Goal: Task Accomplishment & Management: Use online tool/utility

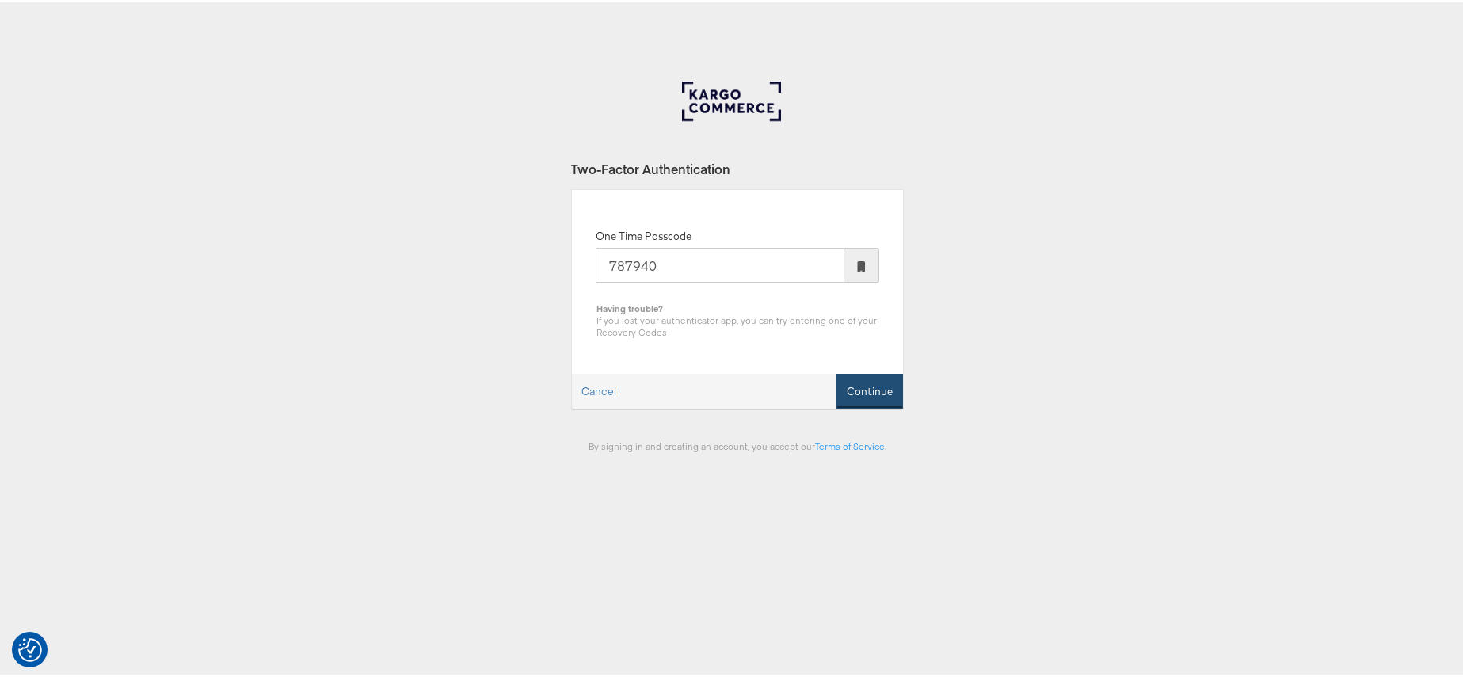
type input "787940"
click at [865, 379] on button "Continue" at bounding box center [869, 389] width 67 height 36
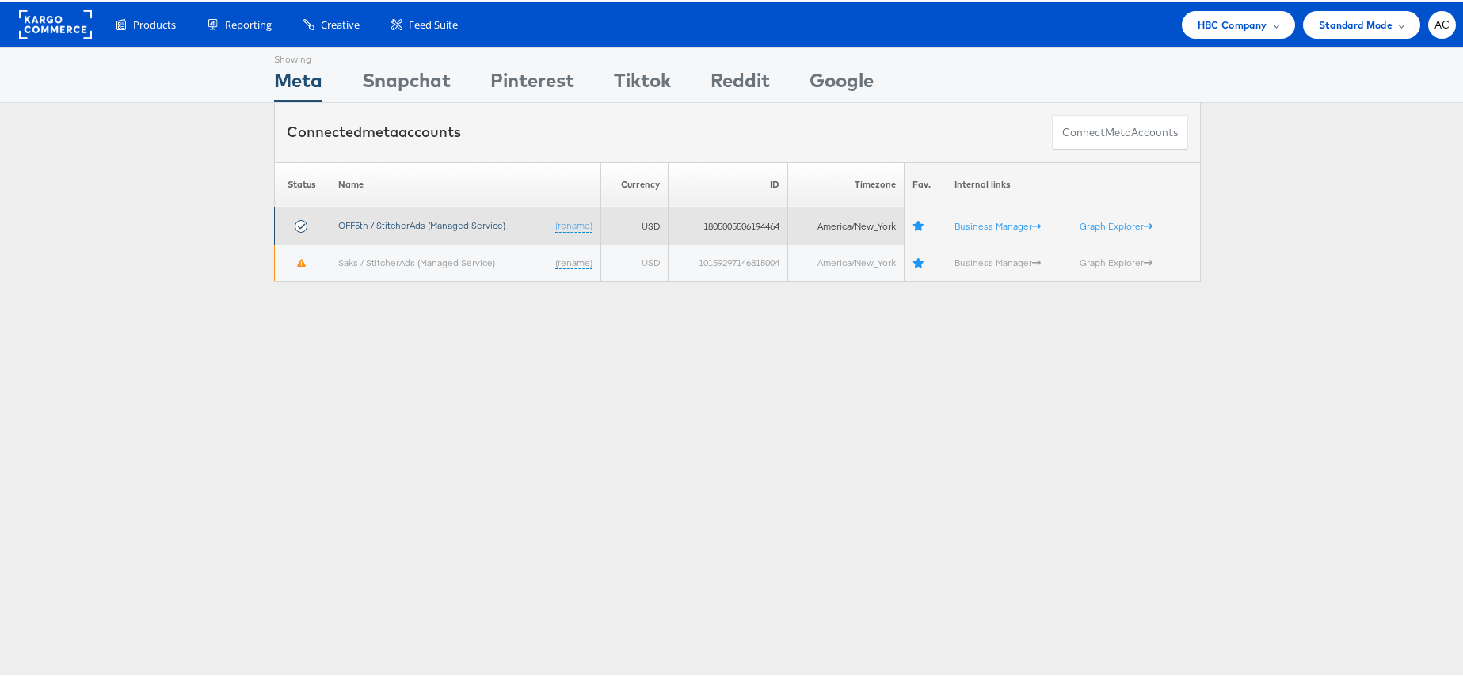
click at [451, 226] on link "OFF5th / StitcherAds (Managed Service)" at bounding box center [421, 223] width 167 height 12
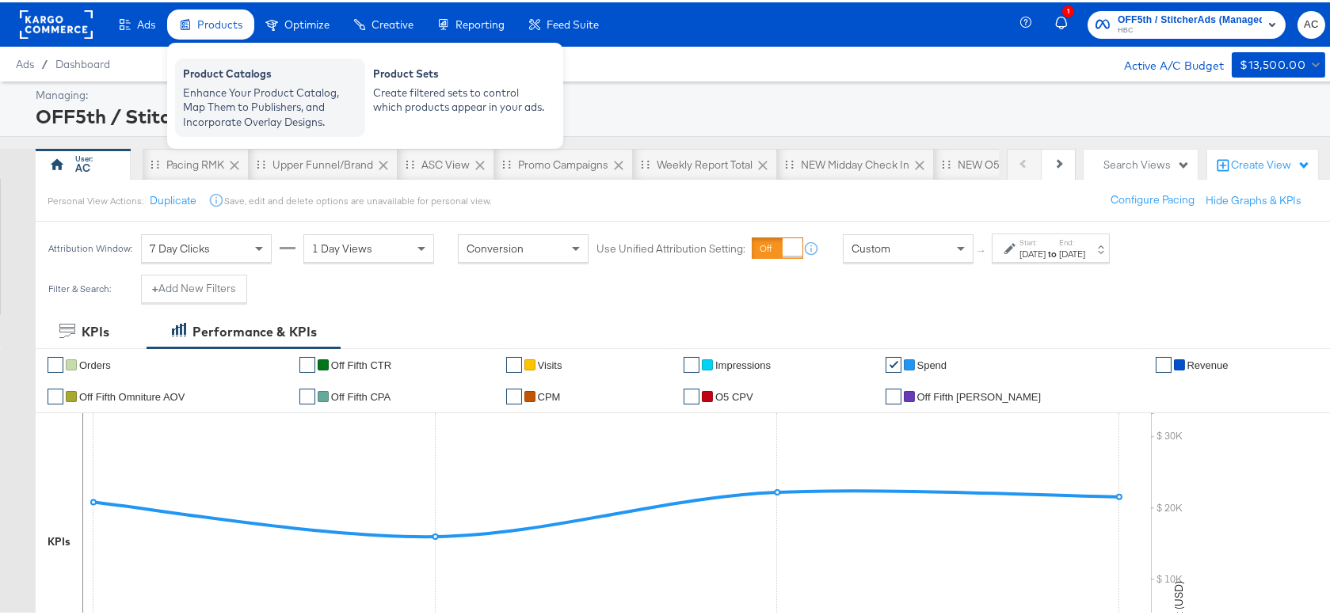
click at [243, 83] on div "Enhance Your Product Catalog, Map Them to Publishers, and Incorporate Overlay D…" at bounding box center [270, 105] width 174 height 44
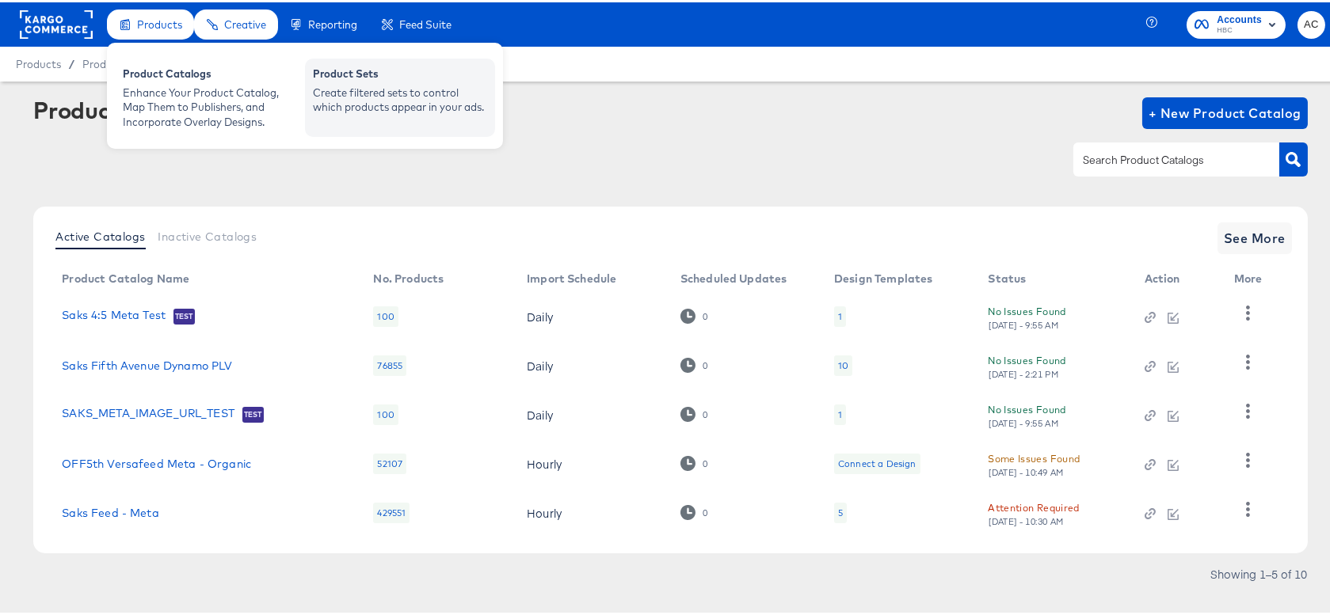
click at [398, 86] on div "Create filtered sets to control which products appear in your ads." at bounding box center [400, 97] width 174 height 29
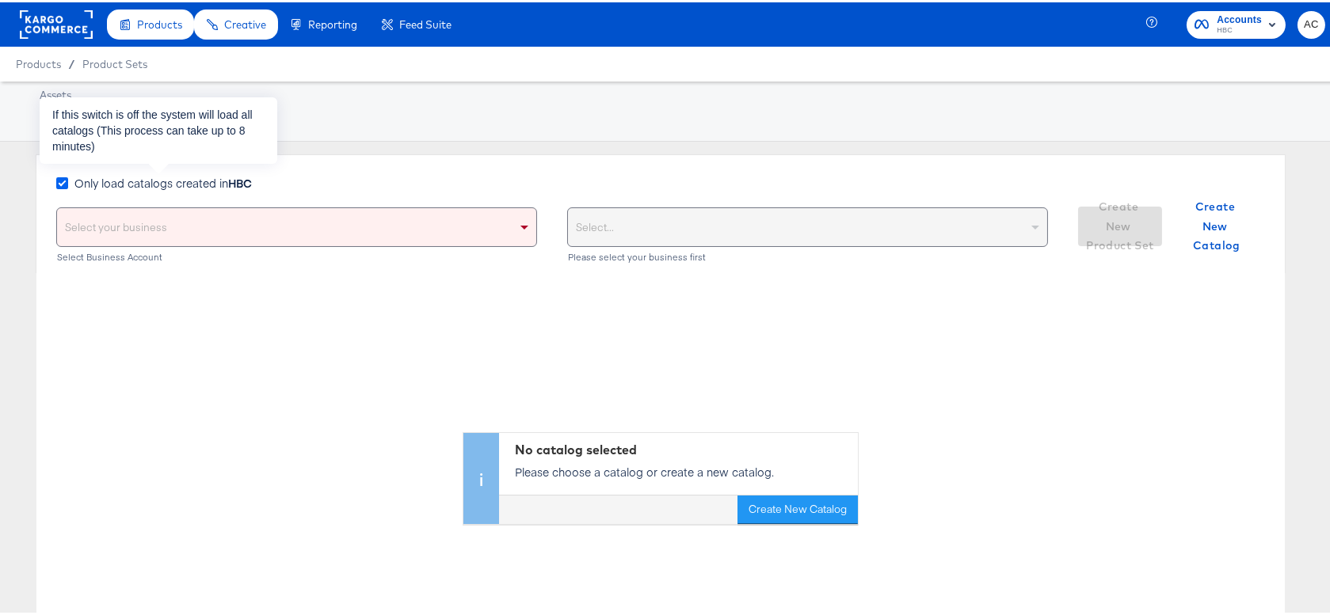
click at [63, 184] on icon at bounding box center [62, 181] width 12 height 12
click at [0, 0] on input "Only load catalogs created in HBC" at bounding box center [0, 0] width 0 height 0
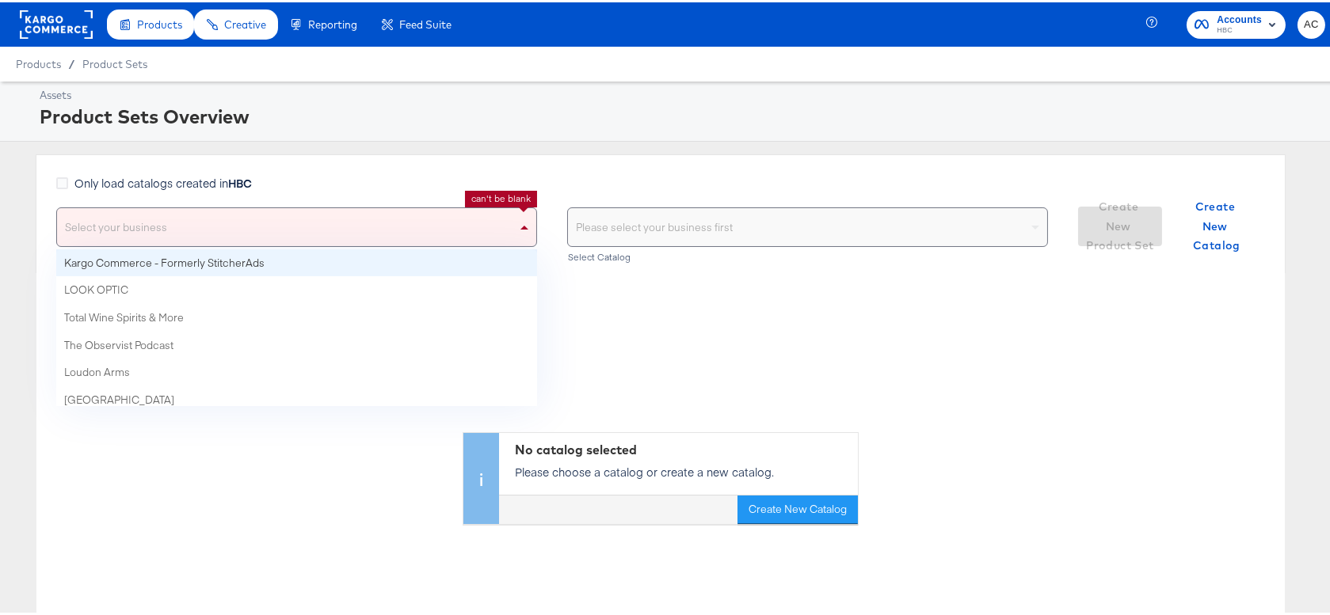
click at [113, 222] on div "Select your business" at bounding box center [296, 225] width 479 height 38
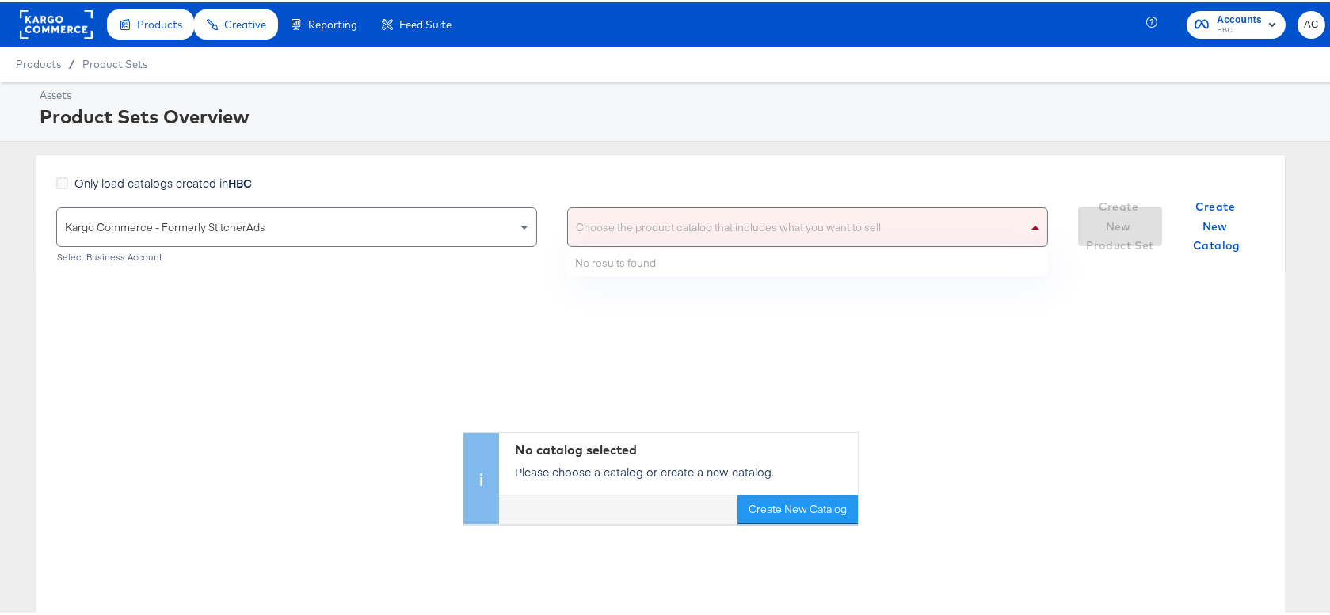
click at [598, 224] on div "Choose the product catalog that includes what you want to sell" at bounding box center [807, 225] width 479 height 38
type input "versafeed"
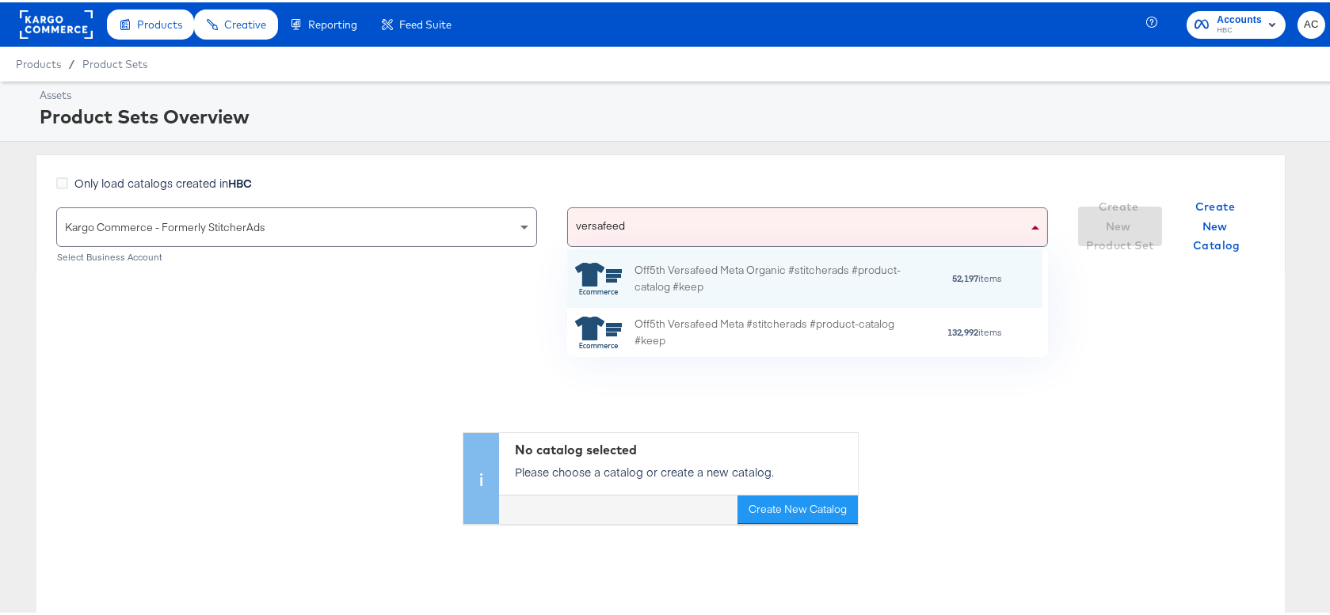
scroll to position [97, 464]
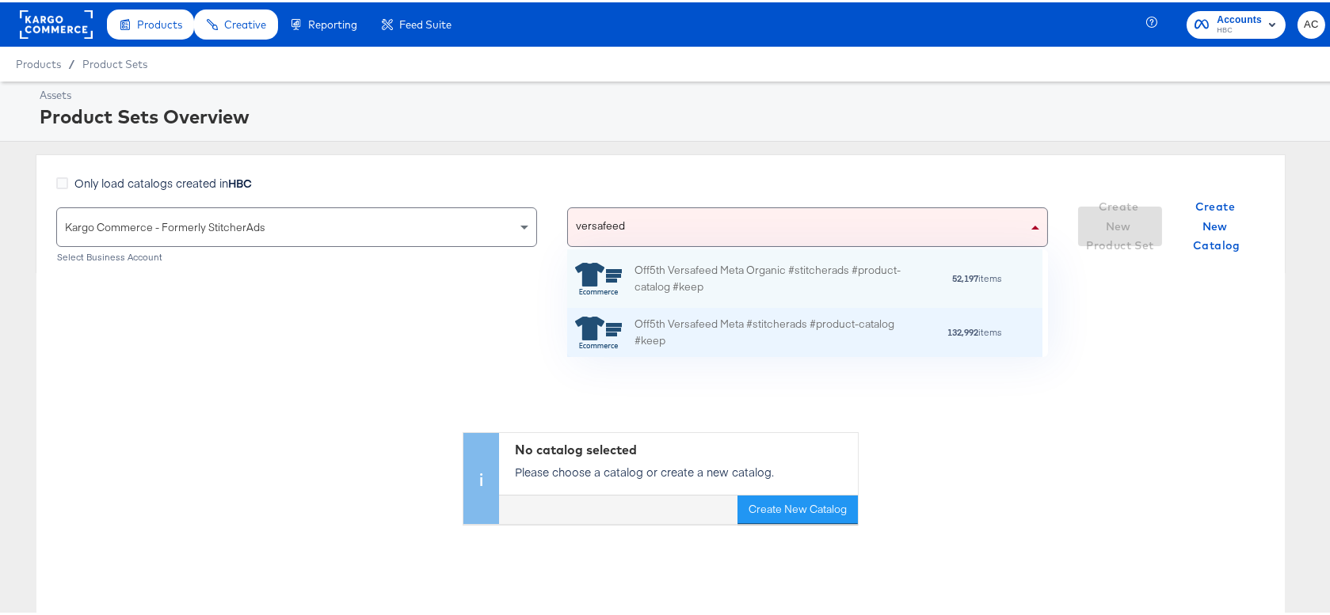
click at [733, 322] on div "Off5th Versafeed Meta #stitcherads #product-catalog #keep" at bounding box center [772, 330] width 277 height 33
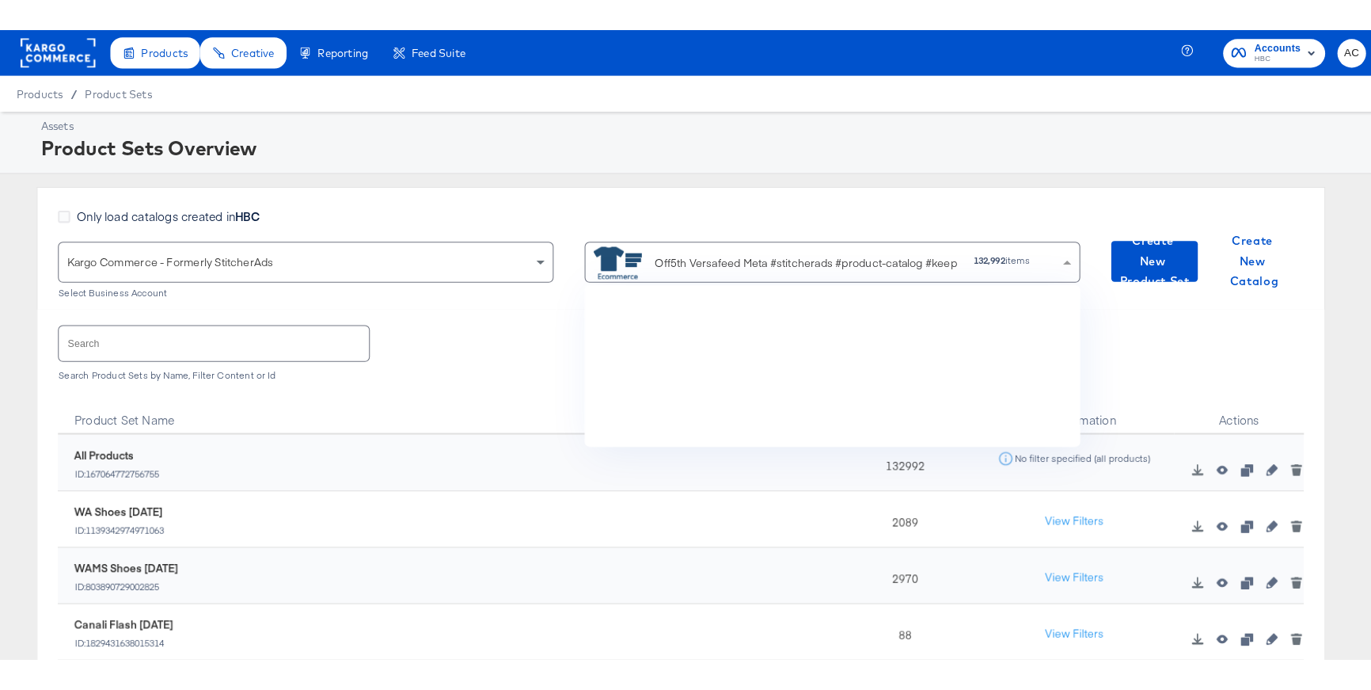
scroll to position [146, 485]
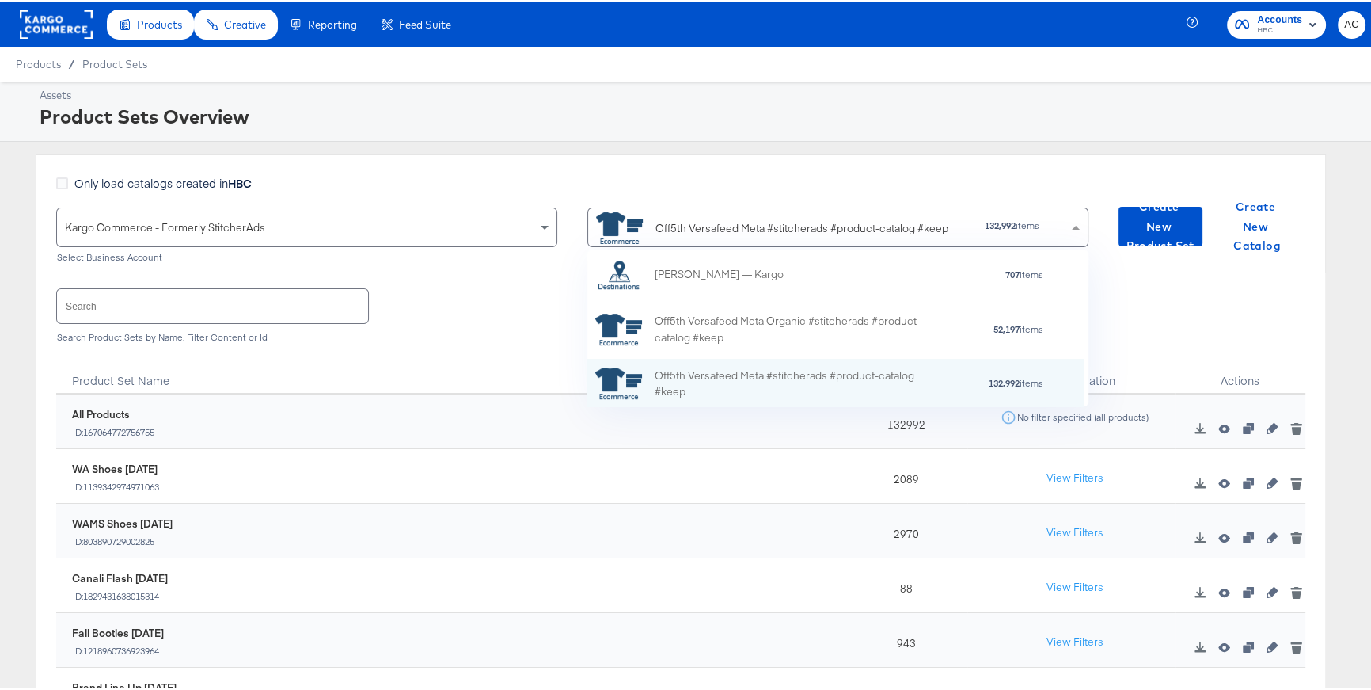
click at [499, 292] on div "Search Search Product Sets by Name, Filter Content or Id" at bounding box center [681, 312] width 1250 height 82
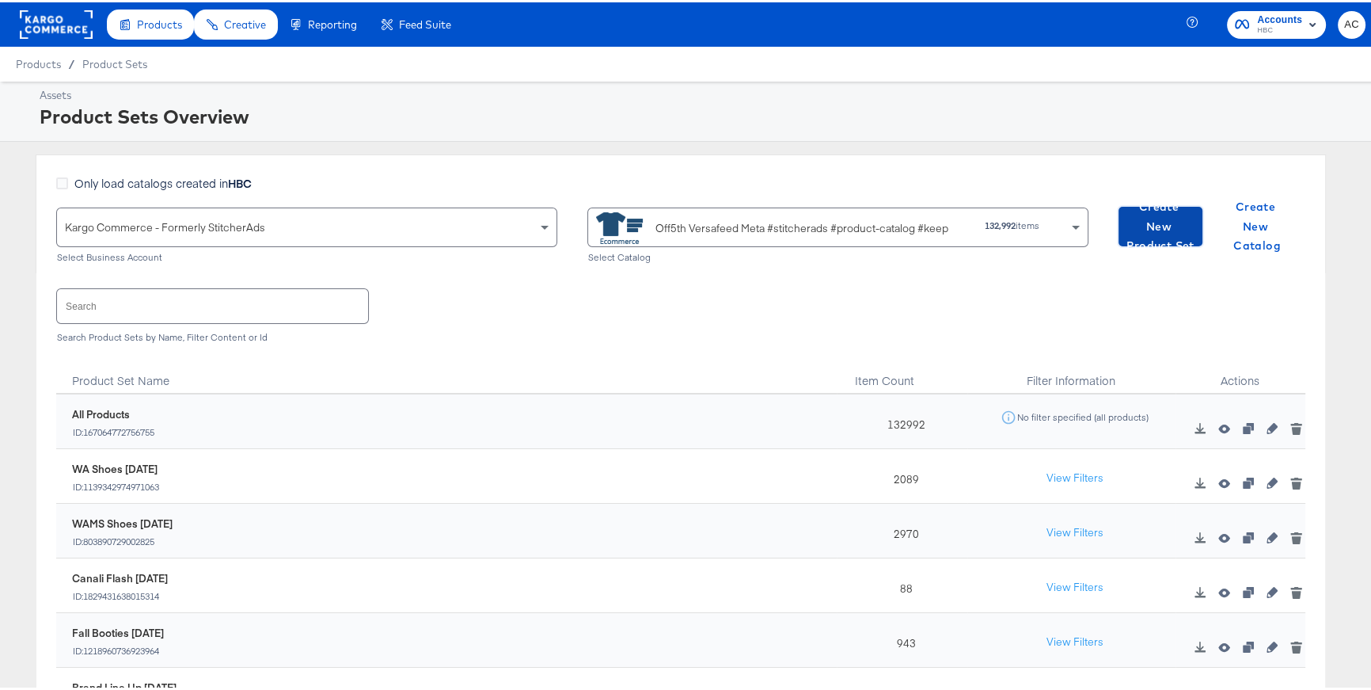
click at [1141, 221] on span "Create New Product Set" at bounding box center [1160, 224] width 71 height 59
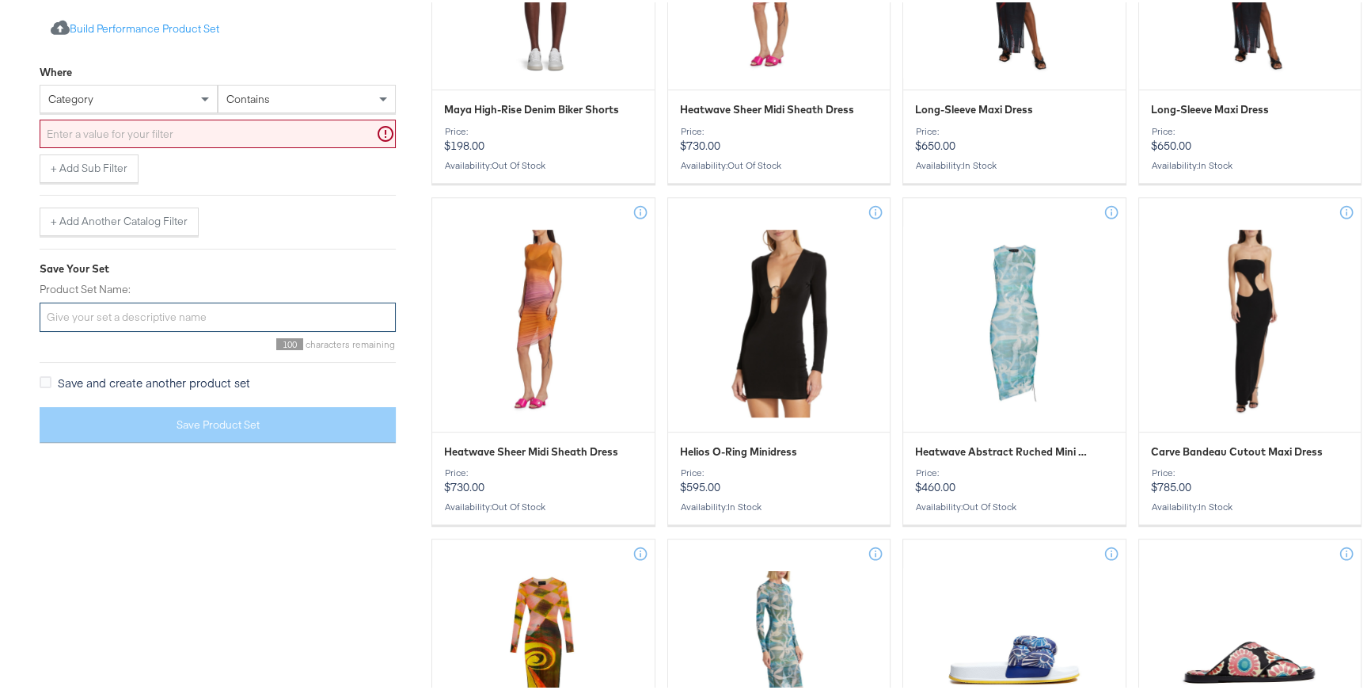
click at [180, 318] on input "Product Set Name:" at bounding box center [218, 314] width 356 height 29
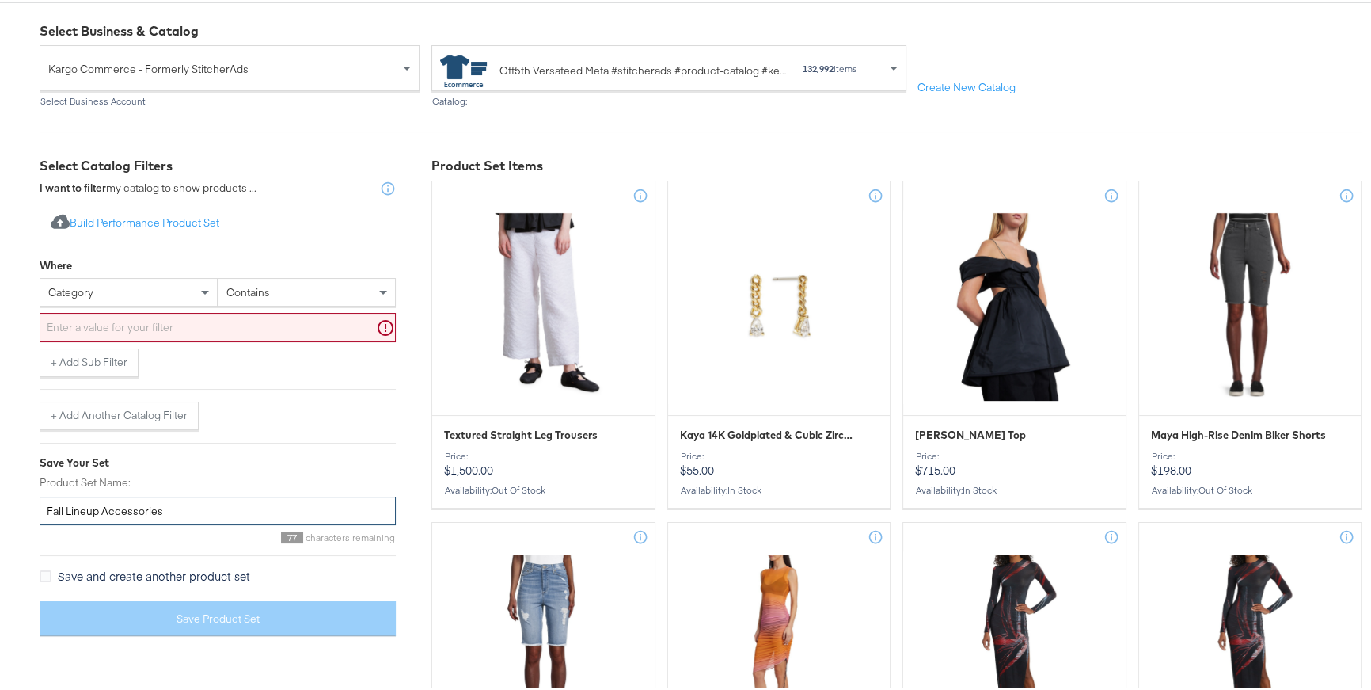
scroll to position [150, 0]
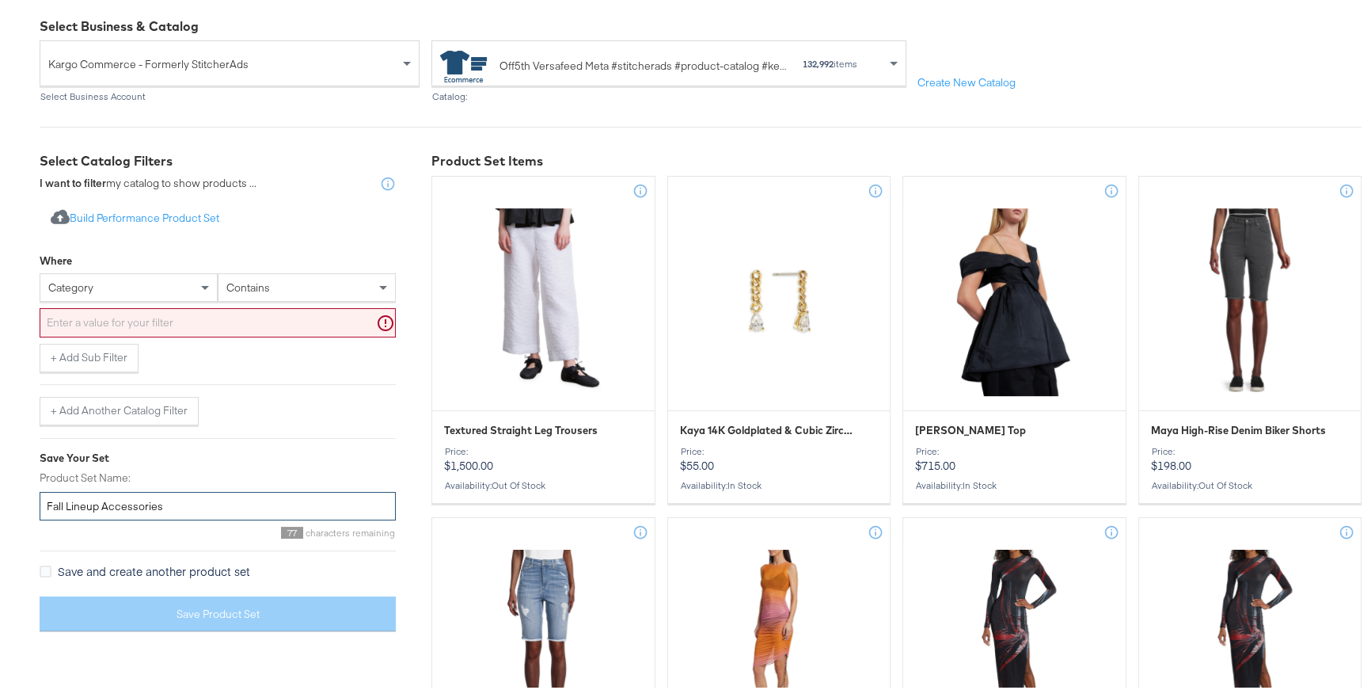
type input "Fall Lineup Accessories"
click at [161, 287] on div "category" at bounding box center [128, 285] width 177 height 27
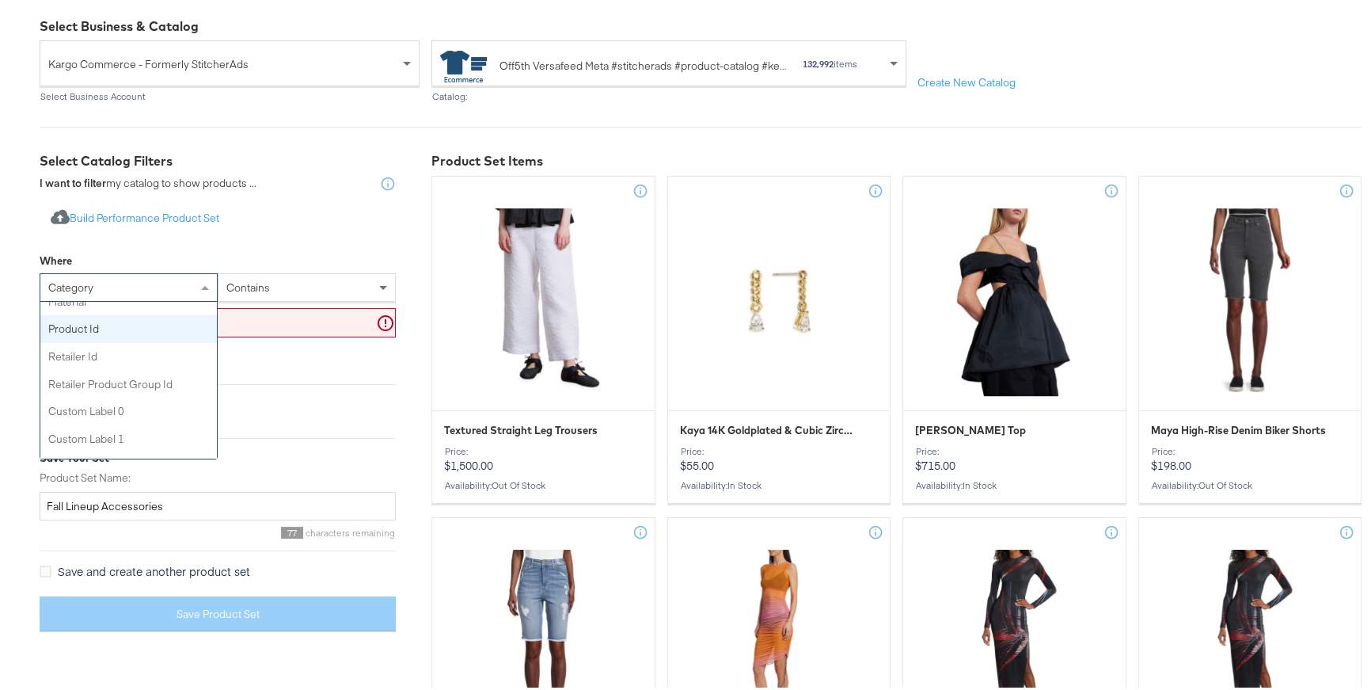
scroll to position [427, 0]
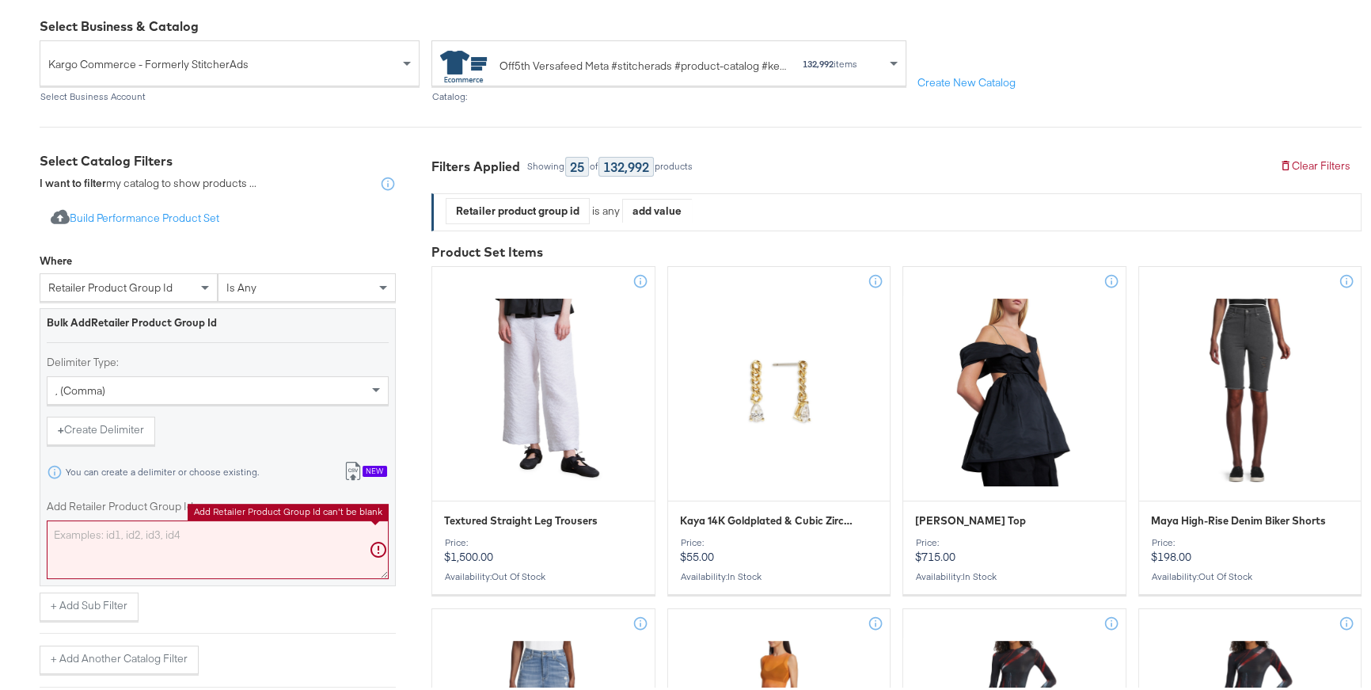
click at [310, 535] on textarea "Add Retailer Product Group Id" at bounding box center [218, 547] width 342 height 59
paste textarea "0400023128108,0400024257309,0400024257310,0400023128109,0400017798280,040002326…"
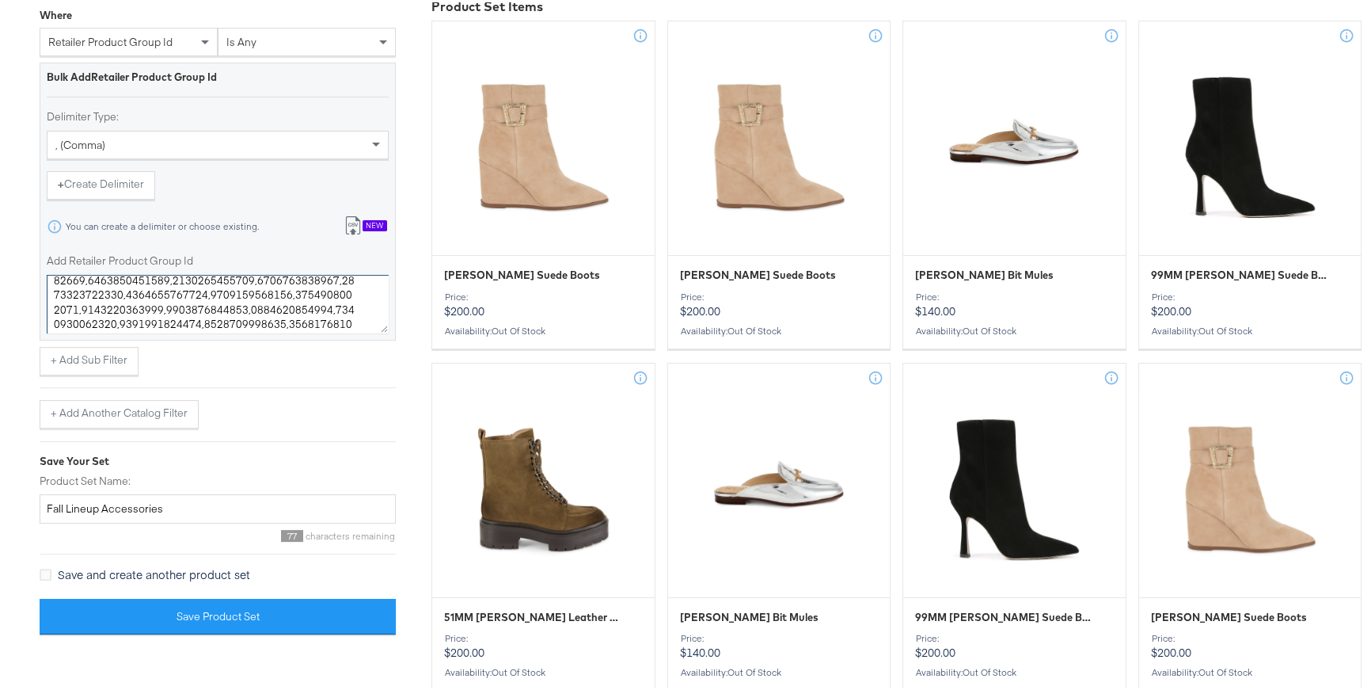
scroll to position [412, 0]
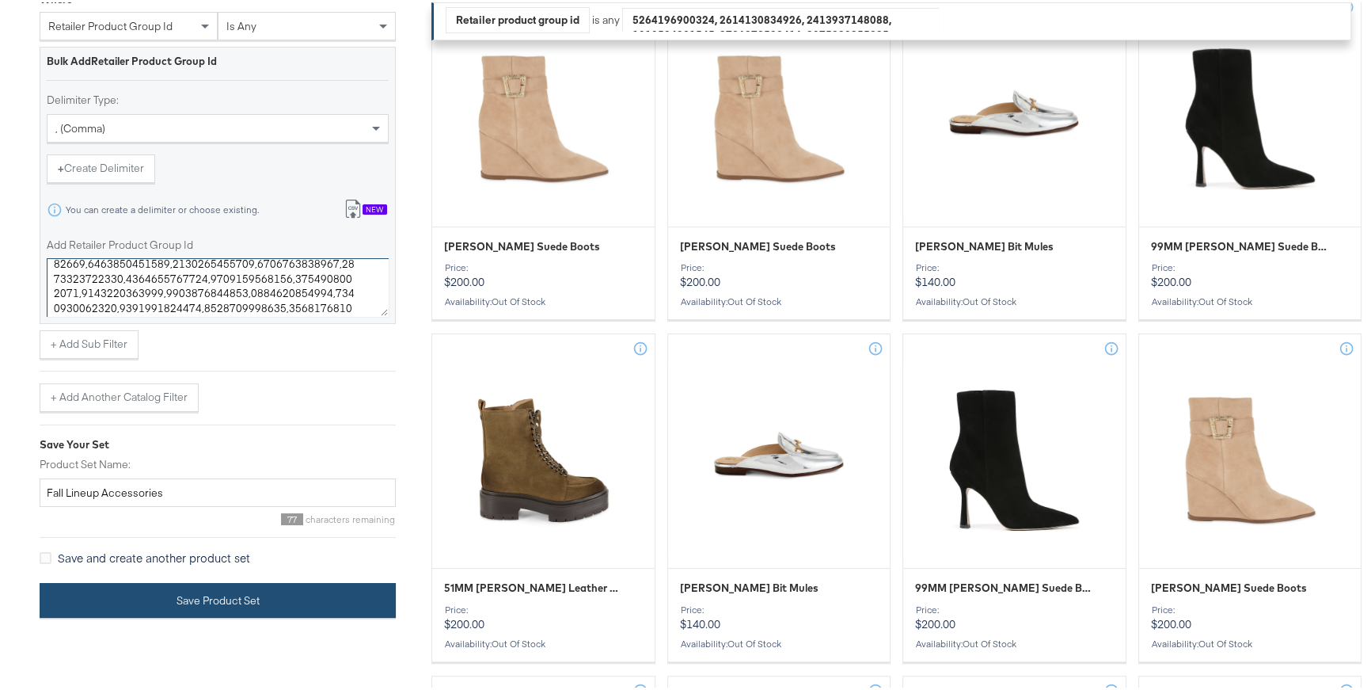
type textarea "0400023128108,0400024257309,0400024257310,0400023128109,0400017798280,040002326…"
click at [382, 603] on button "Save Product Set" at bounding box center [218, 598] width 356 height 36
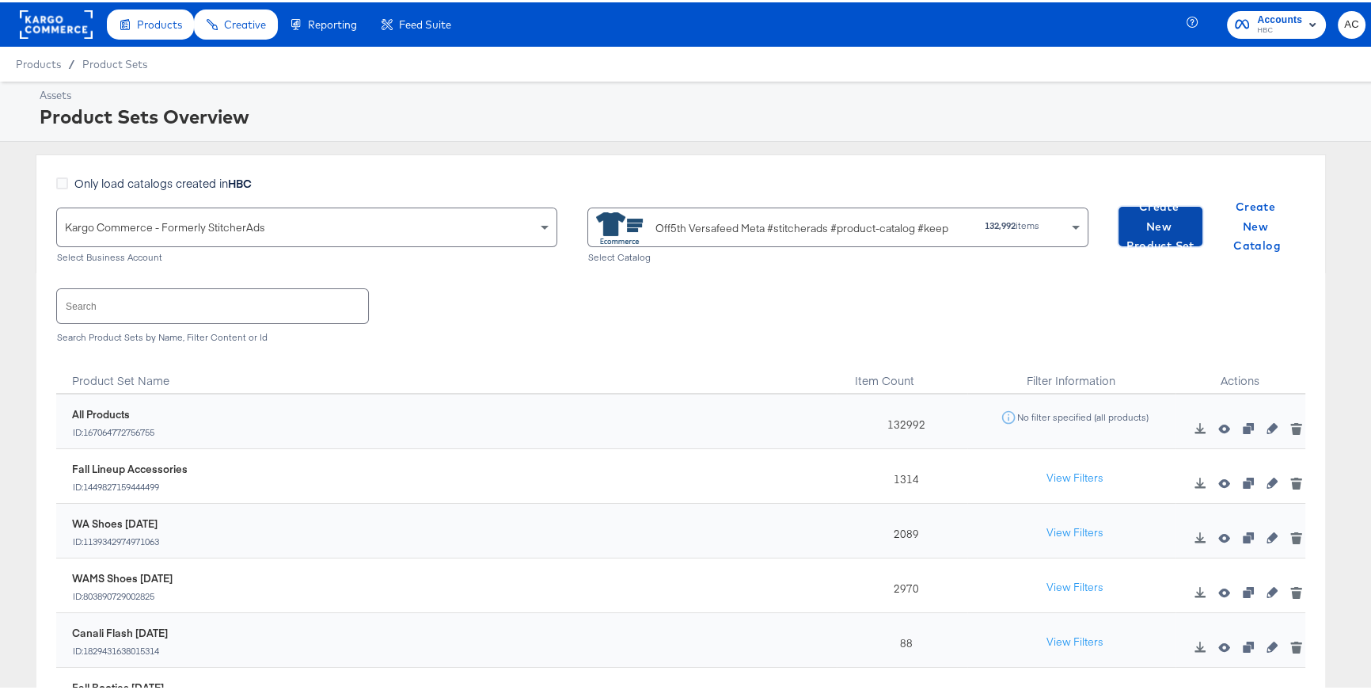
click at [1125, 212] on span "Create New Product Set" at bounding box center [1160, 224] width 71 height 59
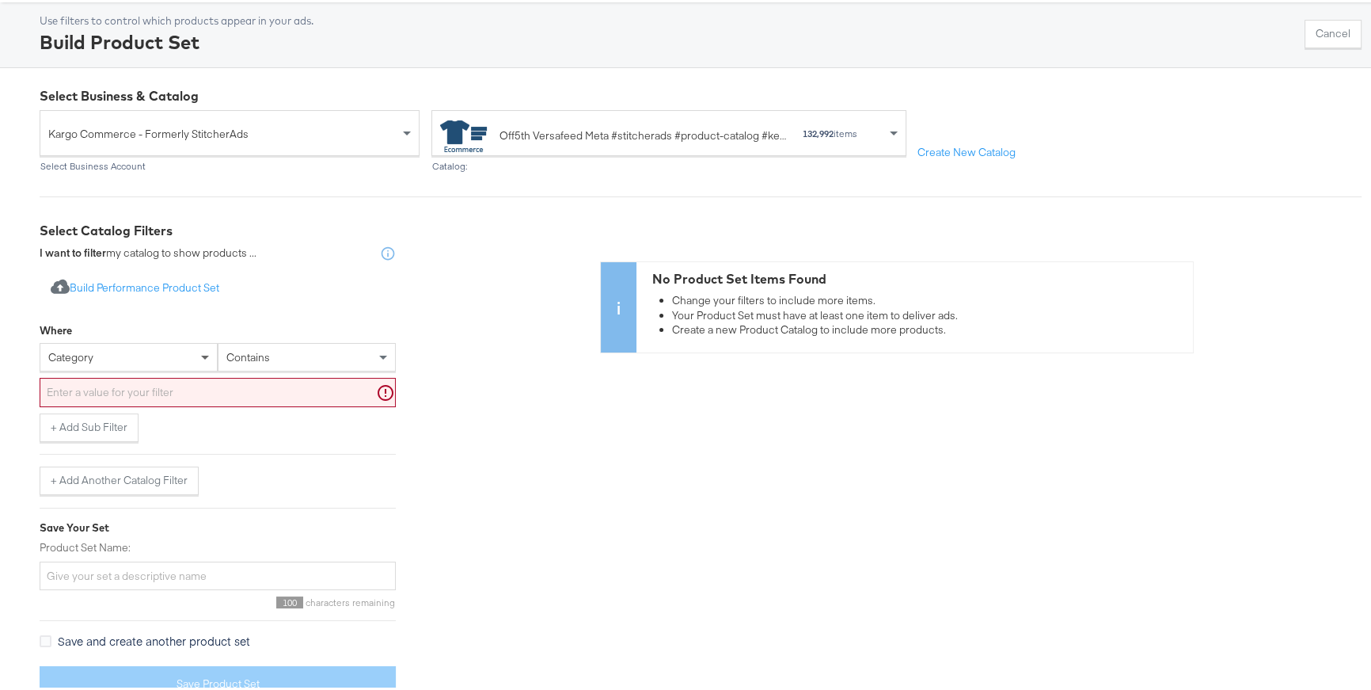
scroll to position [106, 0]
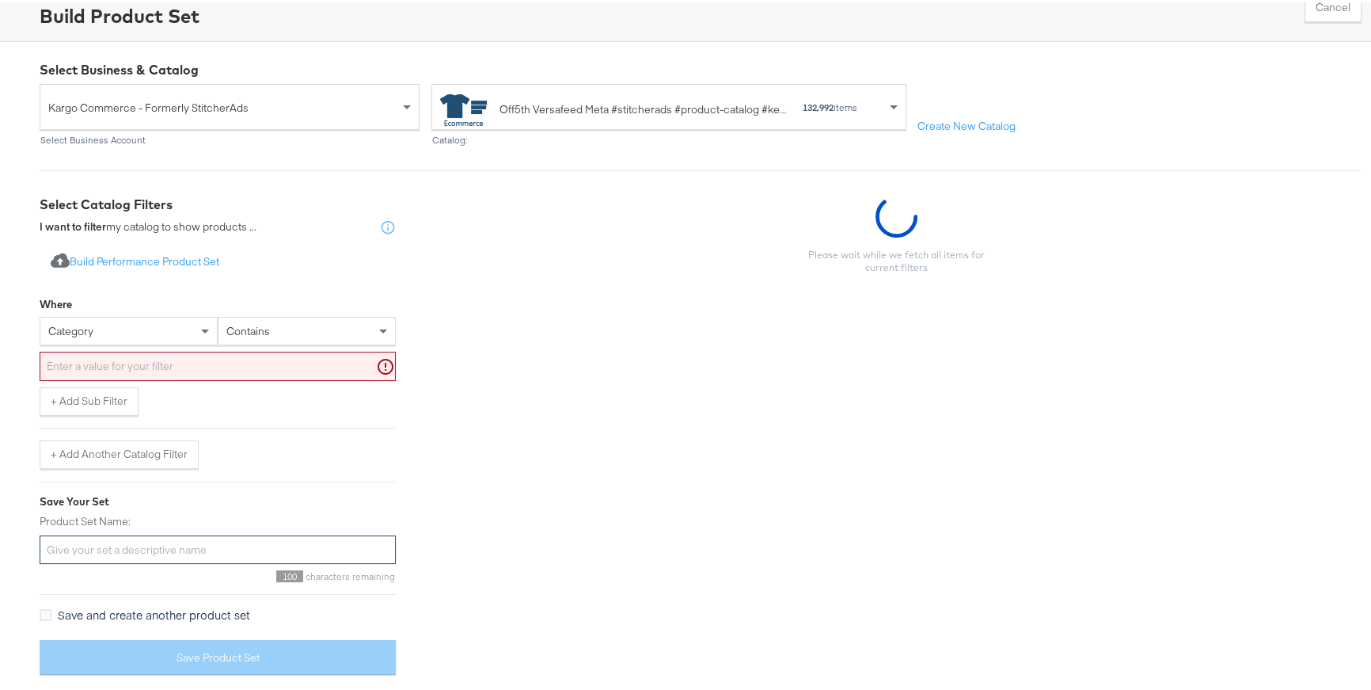
click at [213, 542] on input "Product Set Name:" at bounding box center [218, 547] width 356 height 29
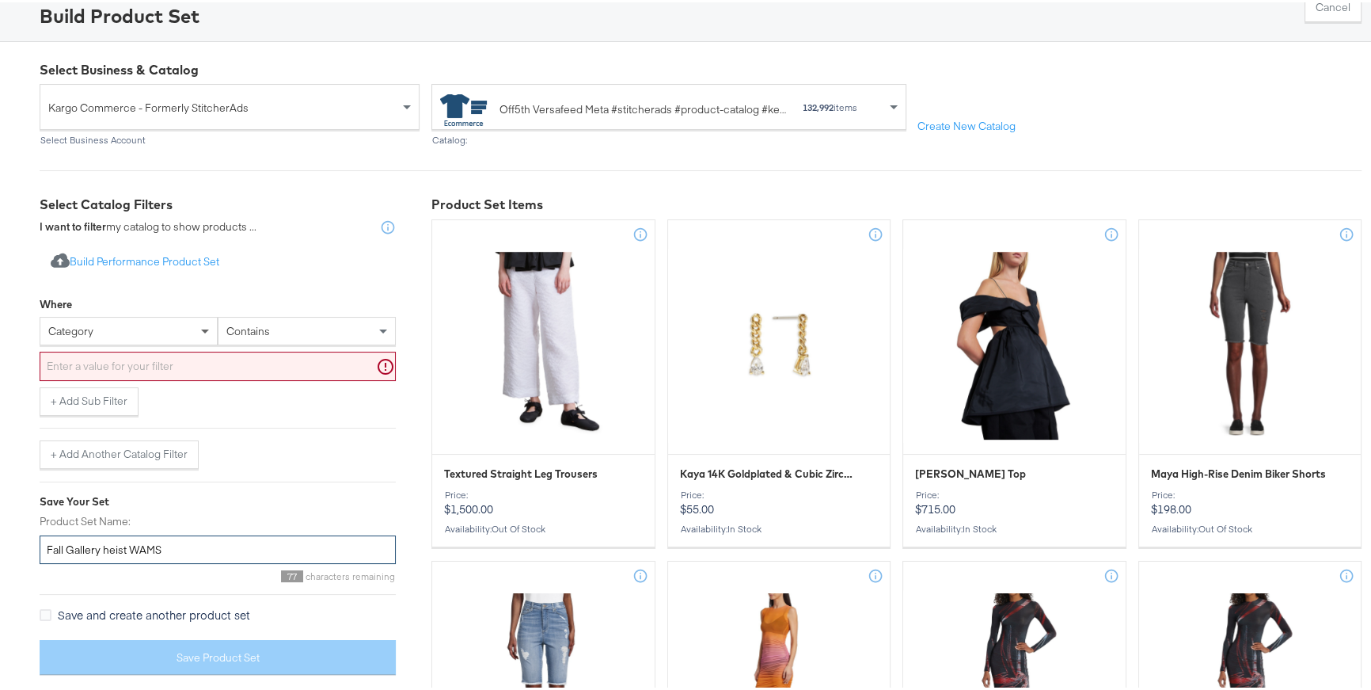
type input "Fall Gallery heist WAMS"
click at [198, 321] on span at bounding box center [207, 328] width 20 height 27
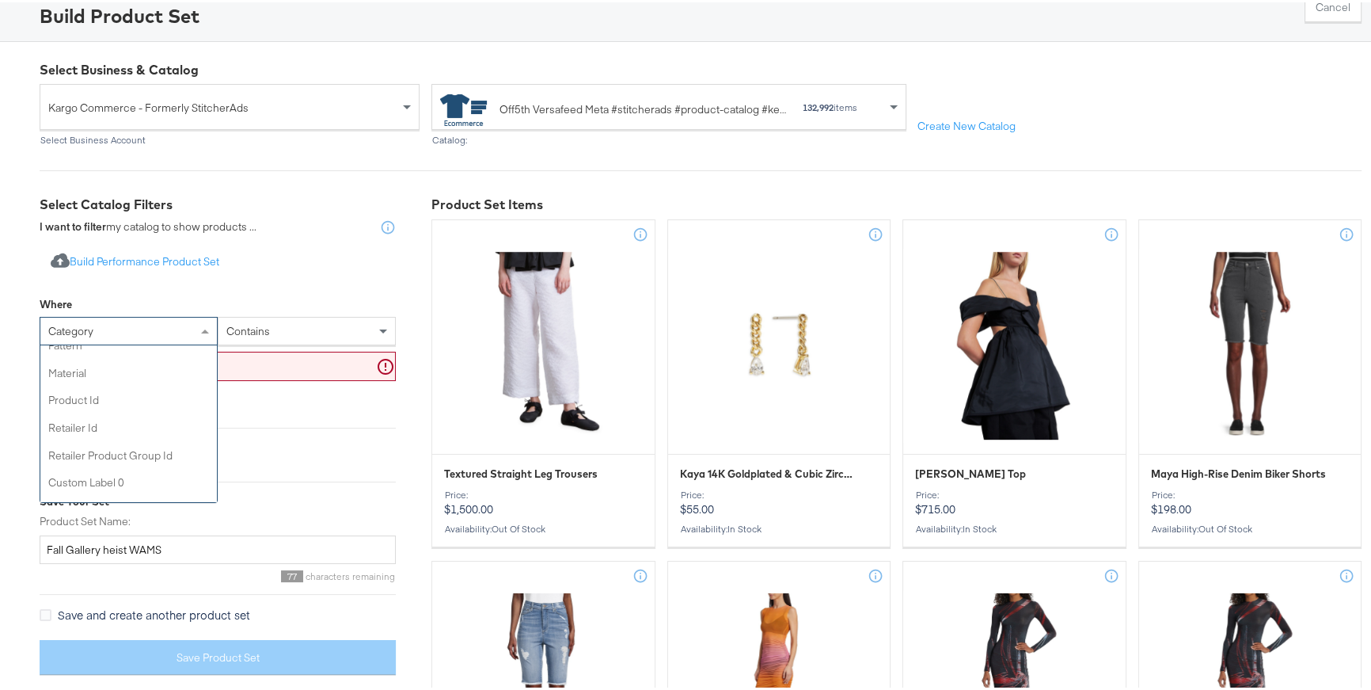
scroll to position [404, 0]
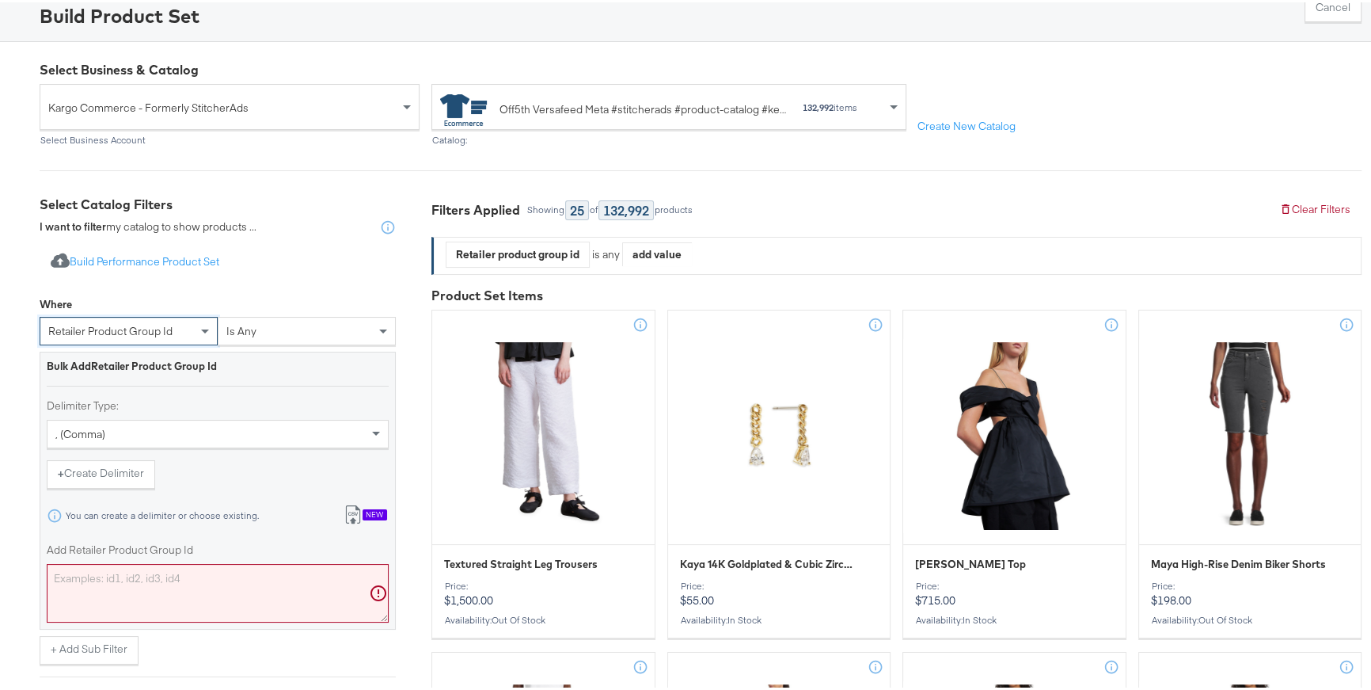
click at [300, 582] on textarea "Add Retailer Product Group Id" at bounding box center [218, 590] width 342 height 59
paste textarea "0400023128108,0400024257309,0400024257310,0400023128109,0400017798280,040002326…"
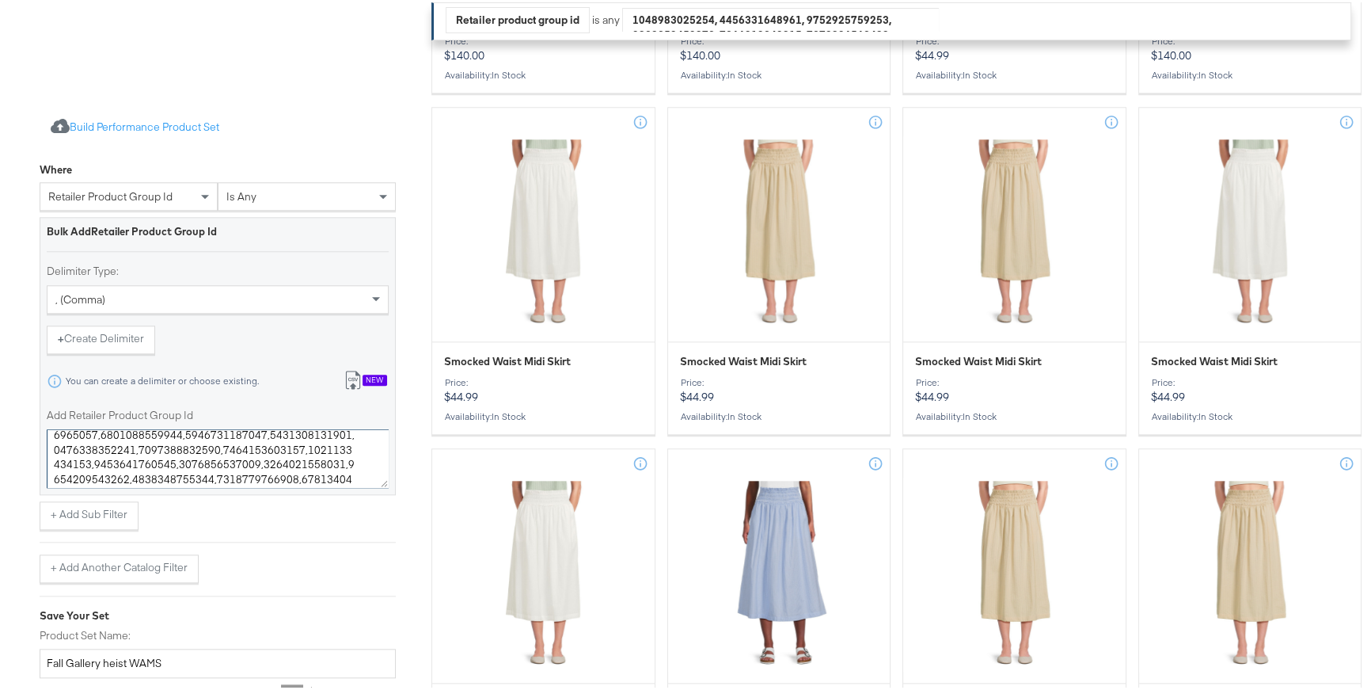
scroll to position [2200, 0]
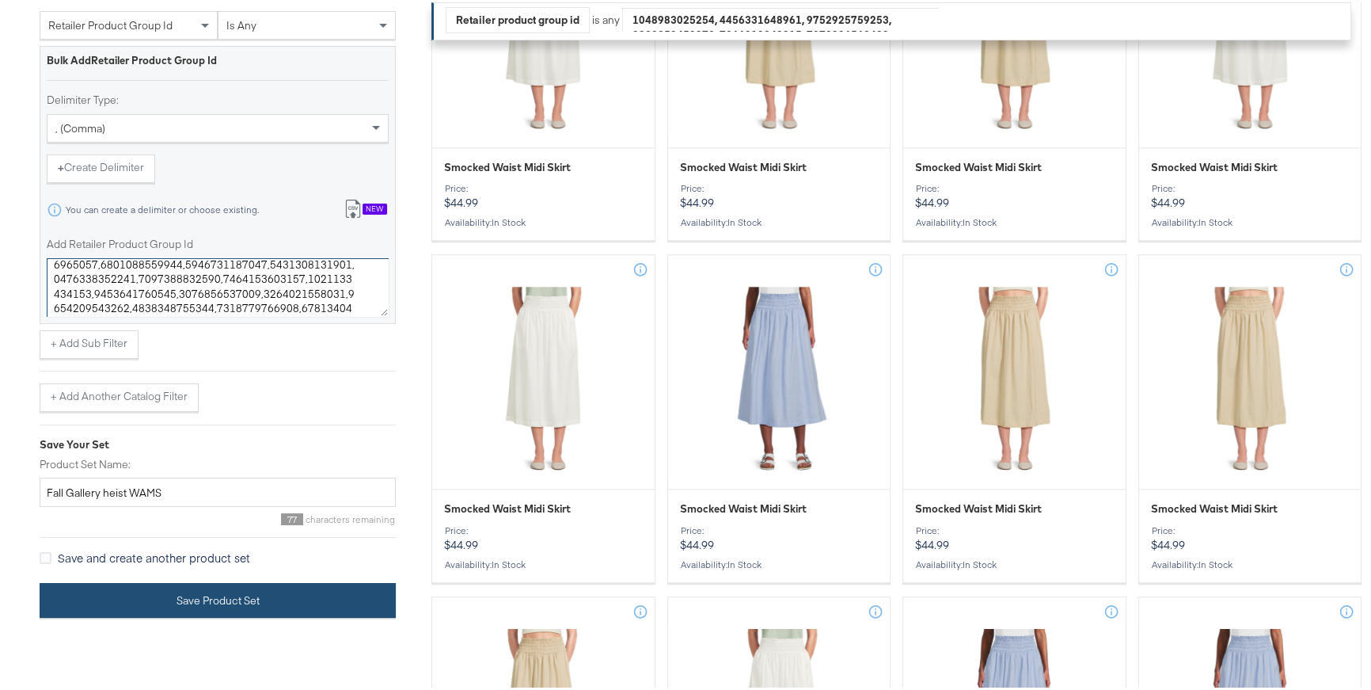
type textarea "0400023128108,0400024257309,0400024257310,0400023128109,0400017798280,040002326…"
click at [261, 591] on button "Save Product Set" at bounding box center [218, 598] width 356 height 36
